Goal: Task Accomplishment & Management: Use online tool/utility

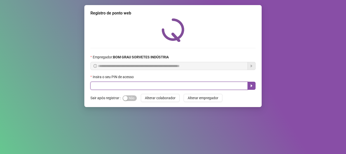
click at [118, 89] on input "text" at bounding box center [168, 86] width 157 height 8
type input "*****"
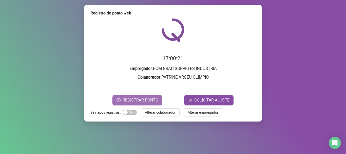
click at [151, 98] on span "REGISTRAR PONTO" at bounding box center [141, 100] width 36 height 6
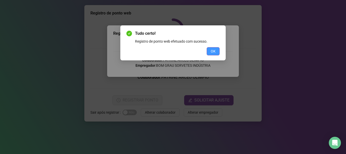
click at [211, 52] on span "OK" at bounding box center [213, 51] width 5 height 6
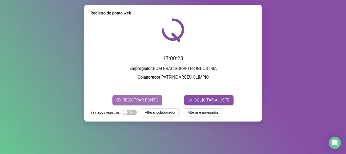
click at [137, 98] on button "REGISTRAR PONTO" at bounding box center [138, 100] width 50 height 10
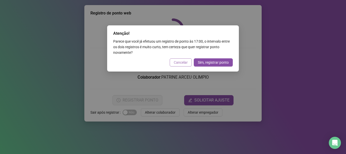
click at [177, 65] on span "Cancelar" at bounding box center [181, 63] width 14 height 6
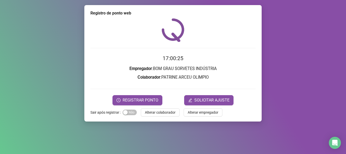
click at [167, 112] on span "Alterar colaborador" at bounding box center [160, 112] width 31 height 6
